Goal: Task Accomplishment & Management: Manage account settings

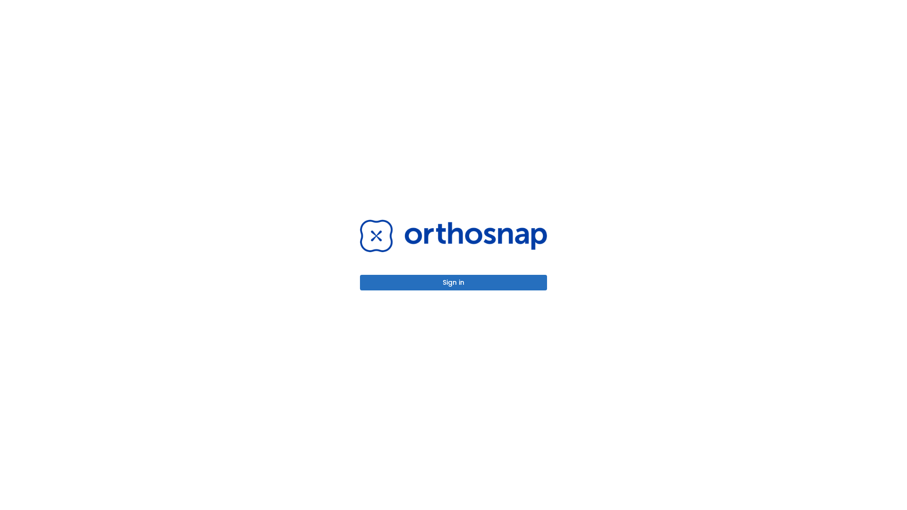
click at [454, 283] on button "Sign in" at bounding box center [453, 283] width 187 height 16
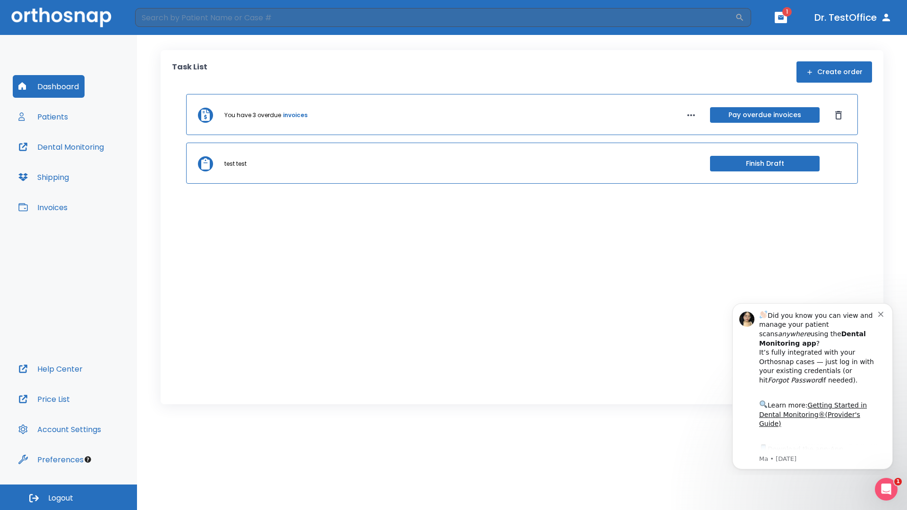
click at [69, 498] on span "Logout" at bounding box center [60, 498] width 25 height 10
